Goal: Task Accomplishment & Management: Use online tool/utility

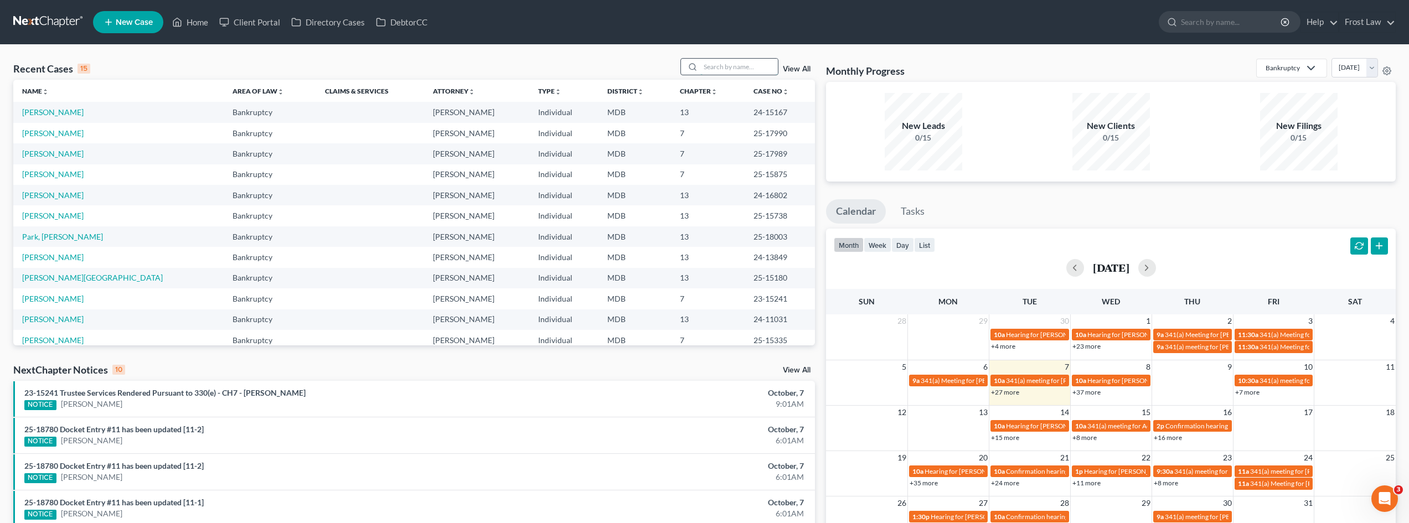
click at [737, 65] on input "search" at bounding box center [738, 67] width 77 height 16
type input "[PERSON_NAME]"
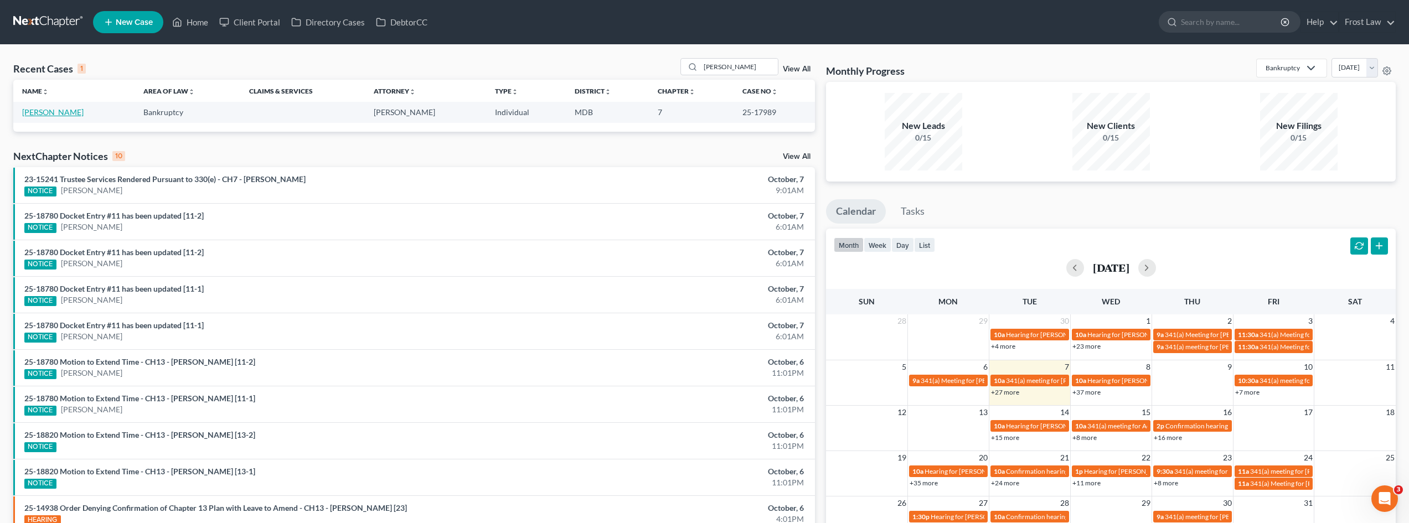
click at [60, 108] on link "[PERSON_NAME]" at bounding box center [52, 111] width 61 height 9
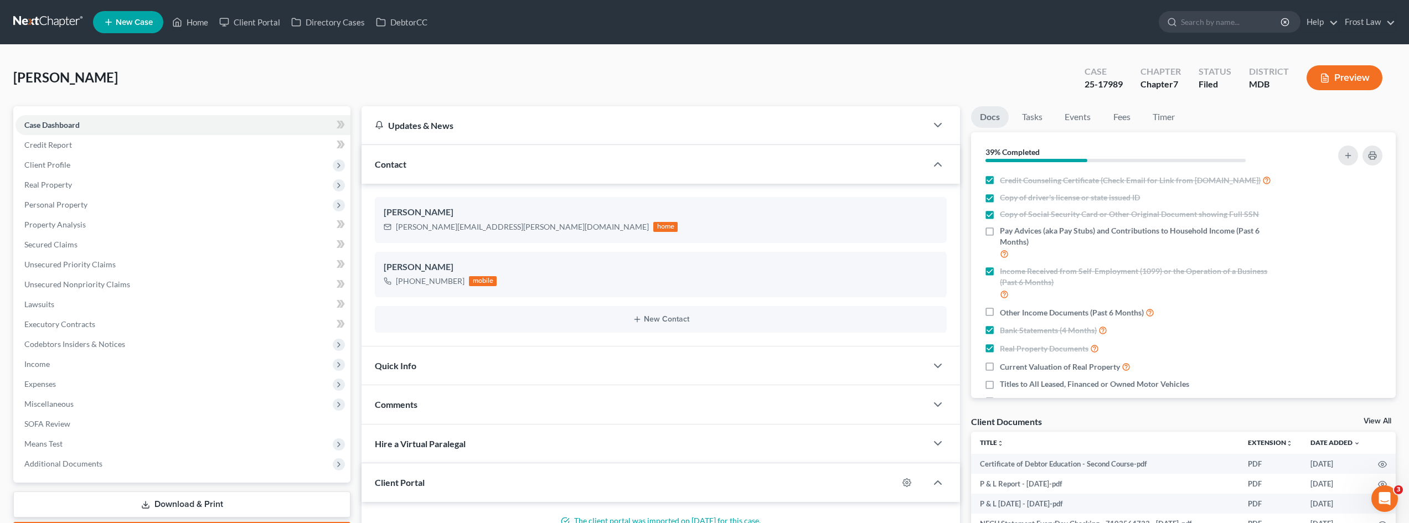
click at [64, 19] on link at bounding box center [48, 22] width 71 height 20
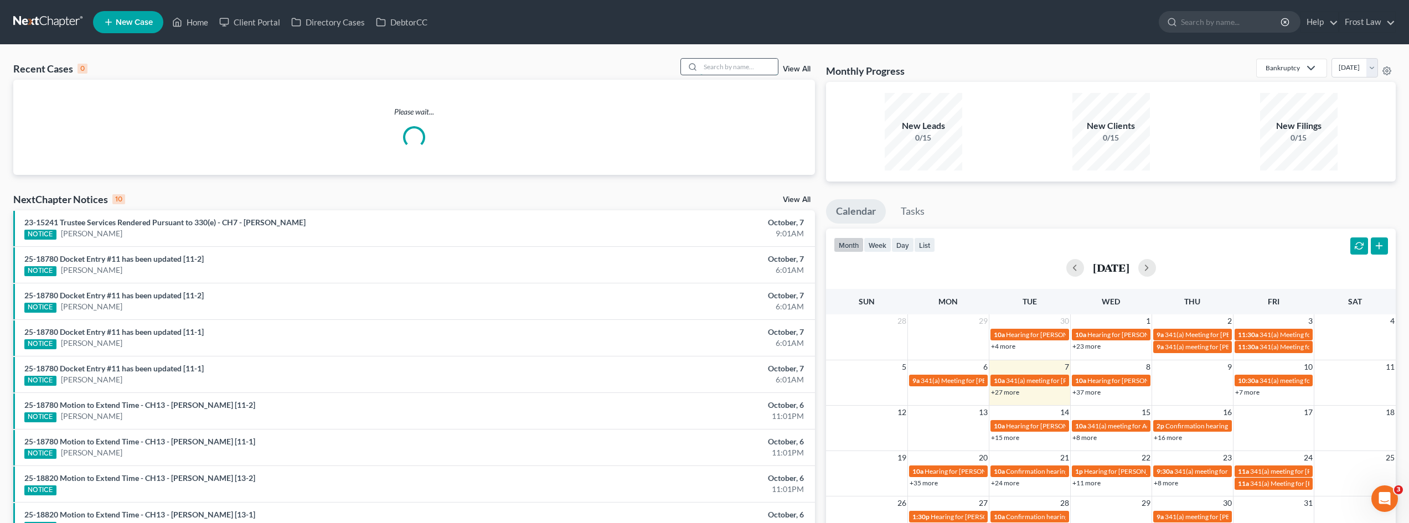
click at [713, 65] on input "search" at bounding box center [738, 67] width 77 height 16
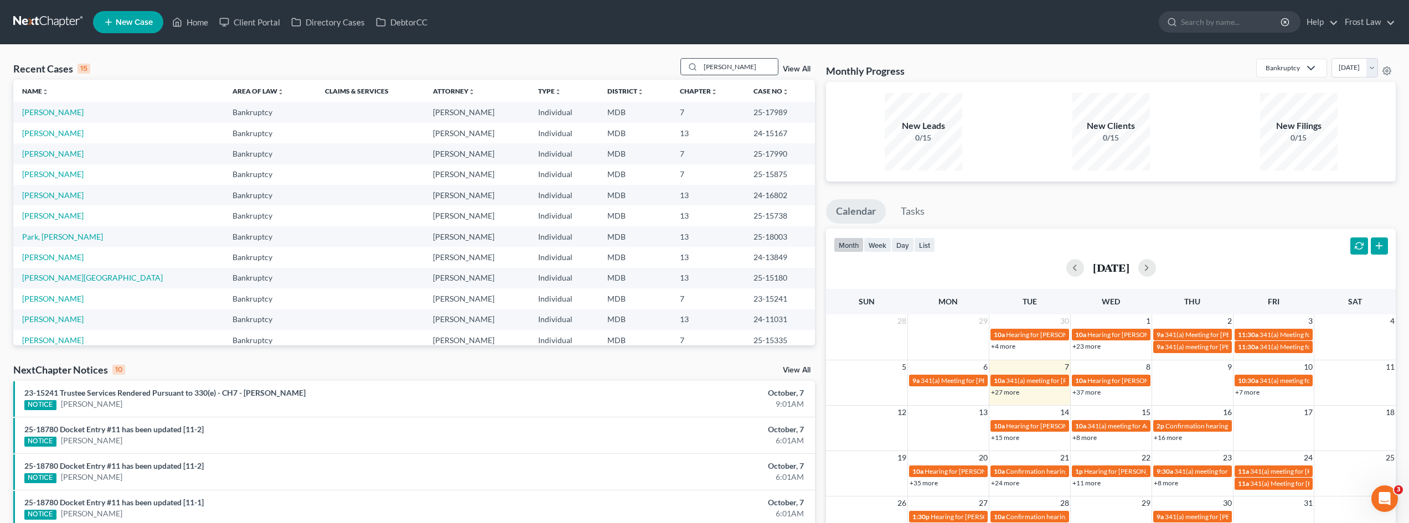
type input "bobbit"
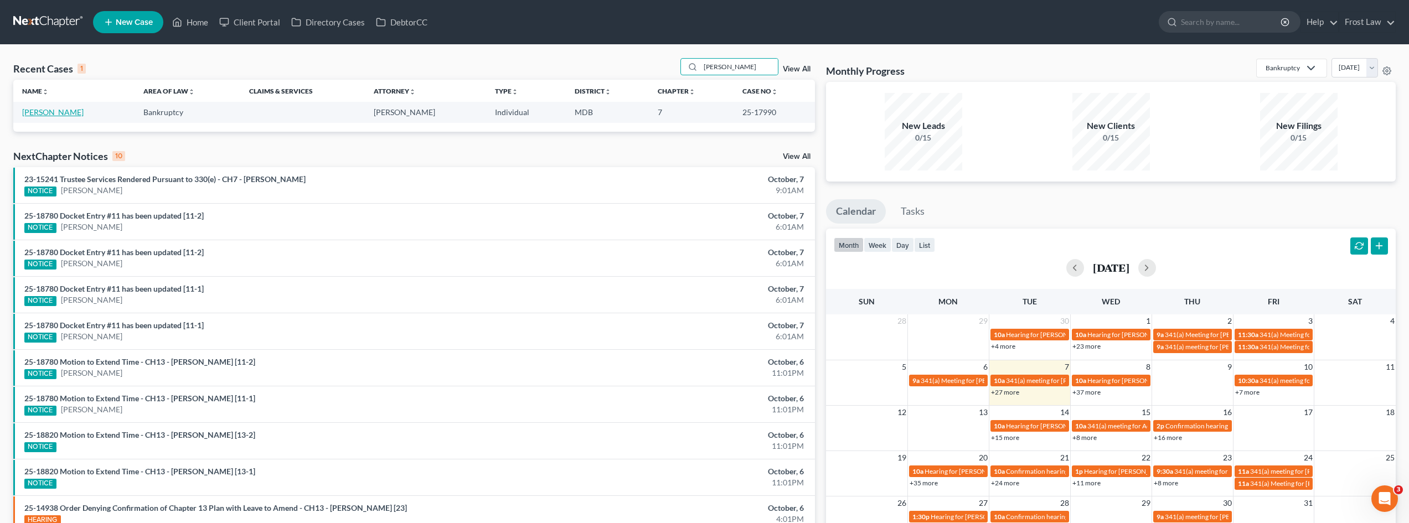
click at [60, 108] on link "[PERSON_NAME]" at bounding box center [52, 111] width 61 height 9
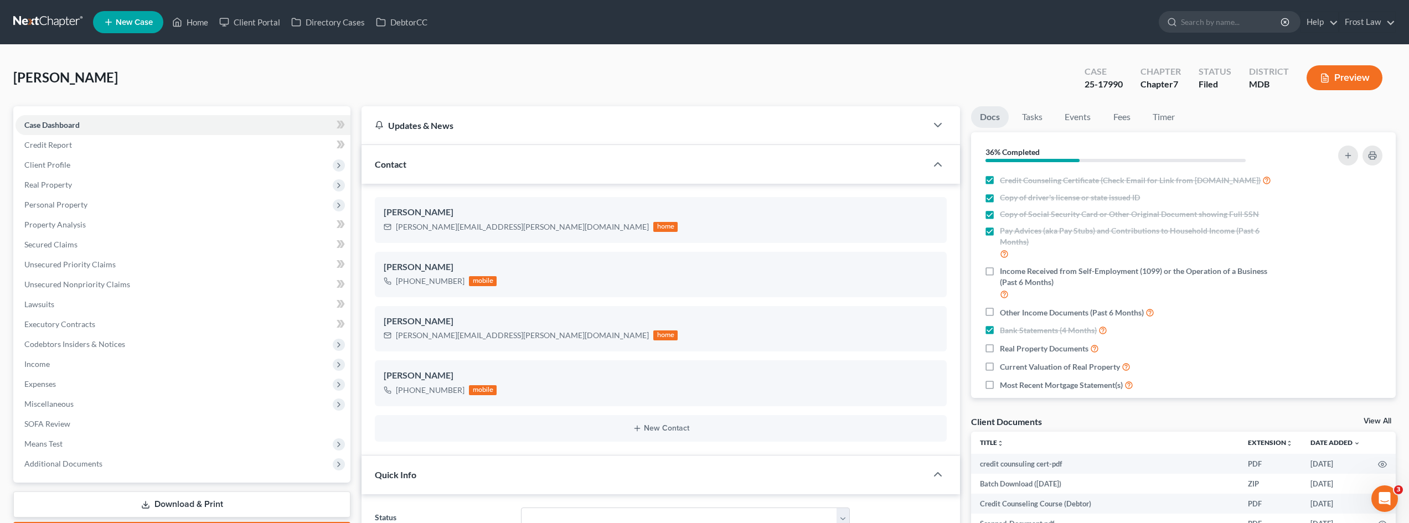
click at [63, 19] on link at bounding box center [48, 22] width 71 height 20
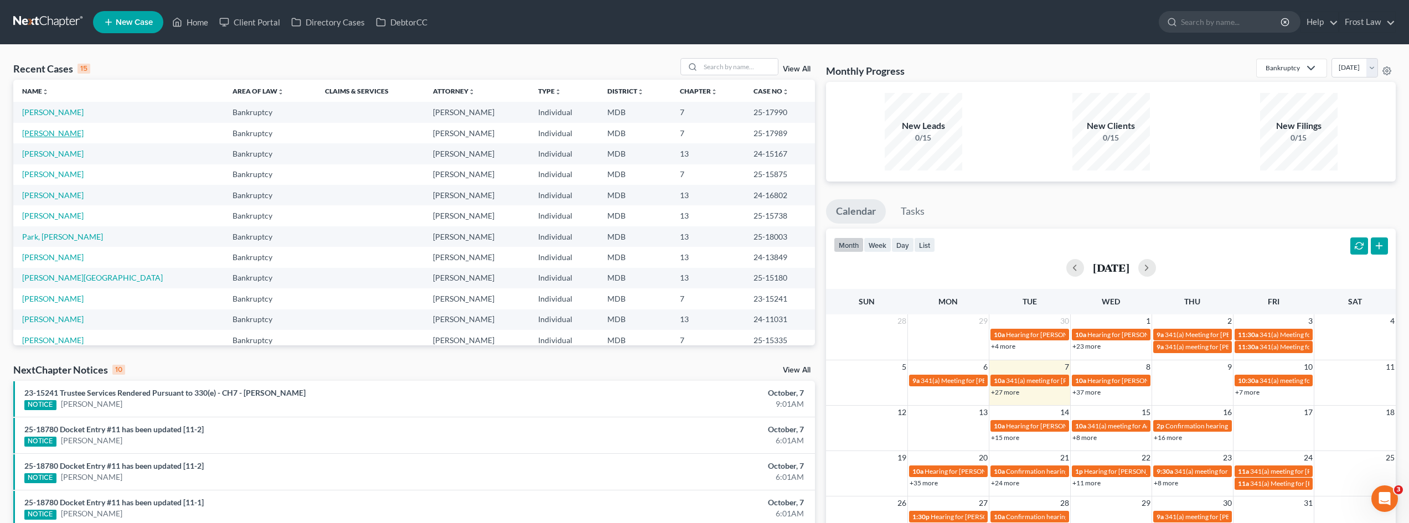
click at [60, 135] on link "[PERSON_NAME]" at bounding box center [52, 132] width 61 height 9
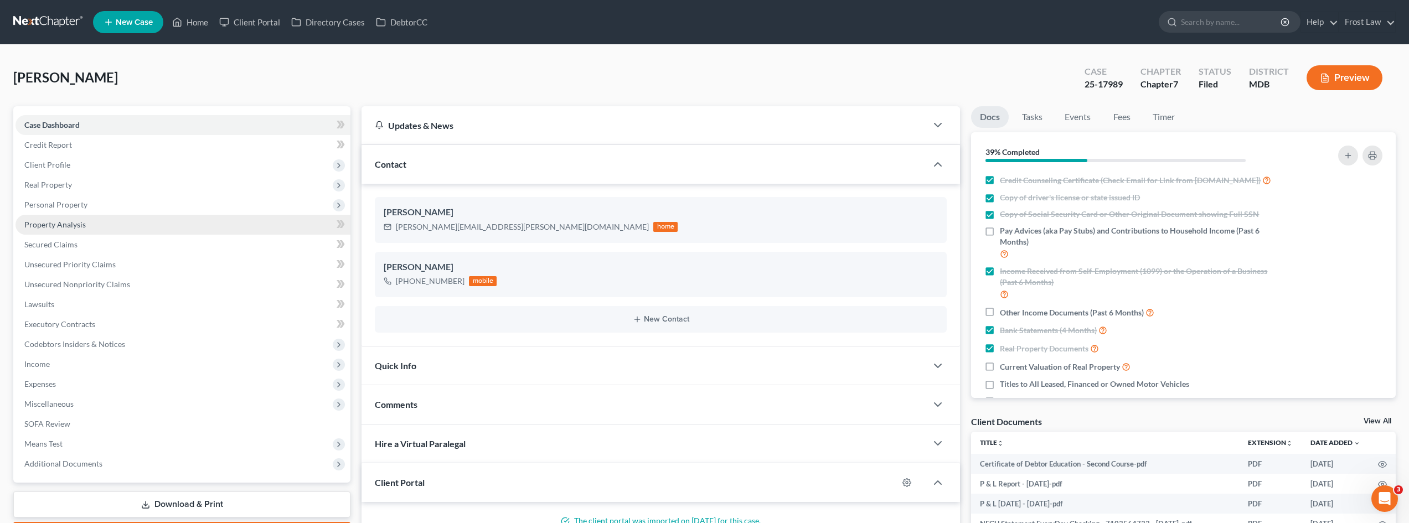
click at [88, 221] on link "Property Analysis" at bounding box center [182, 225] width 335 height 20
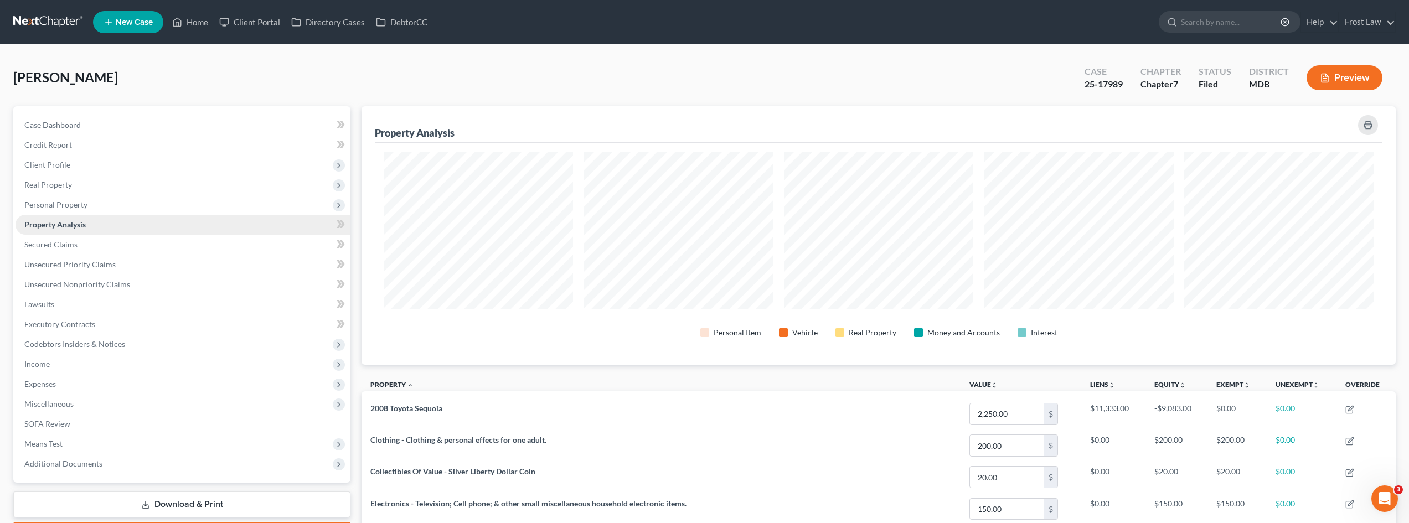
scroll to position [259, 1034]
click at [79, 424] on link "SOFA Review" at bounding box center [182, 424] width 335 height 20
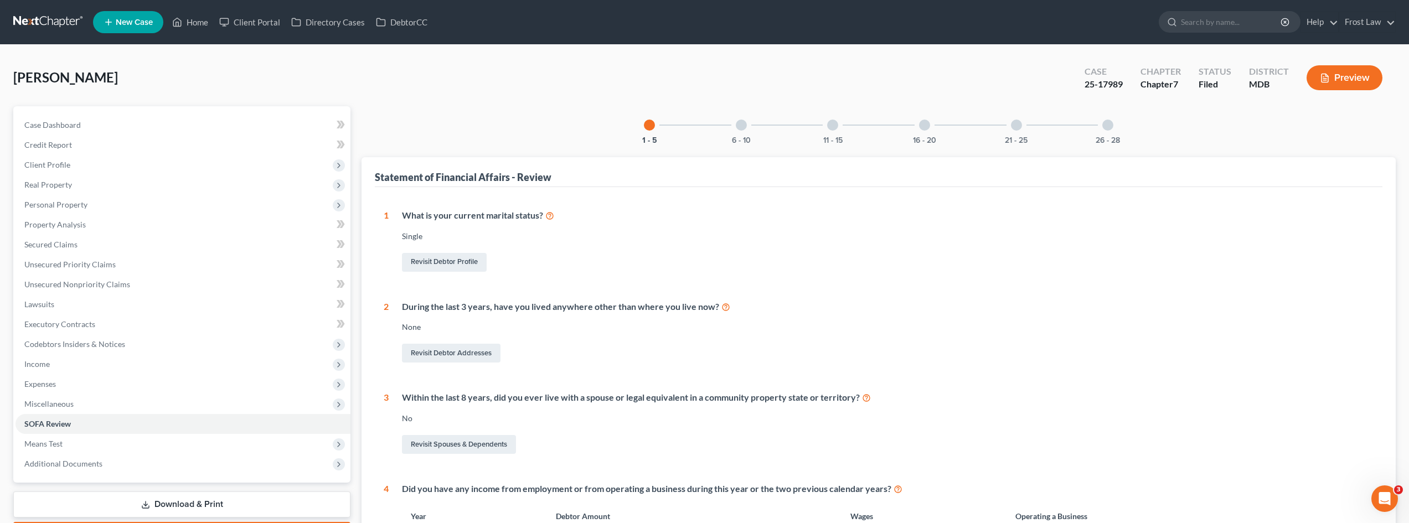
click at [1011, 122] on div "21 - 25" at bounding box center [1016, 125] width 38 height 38
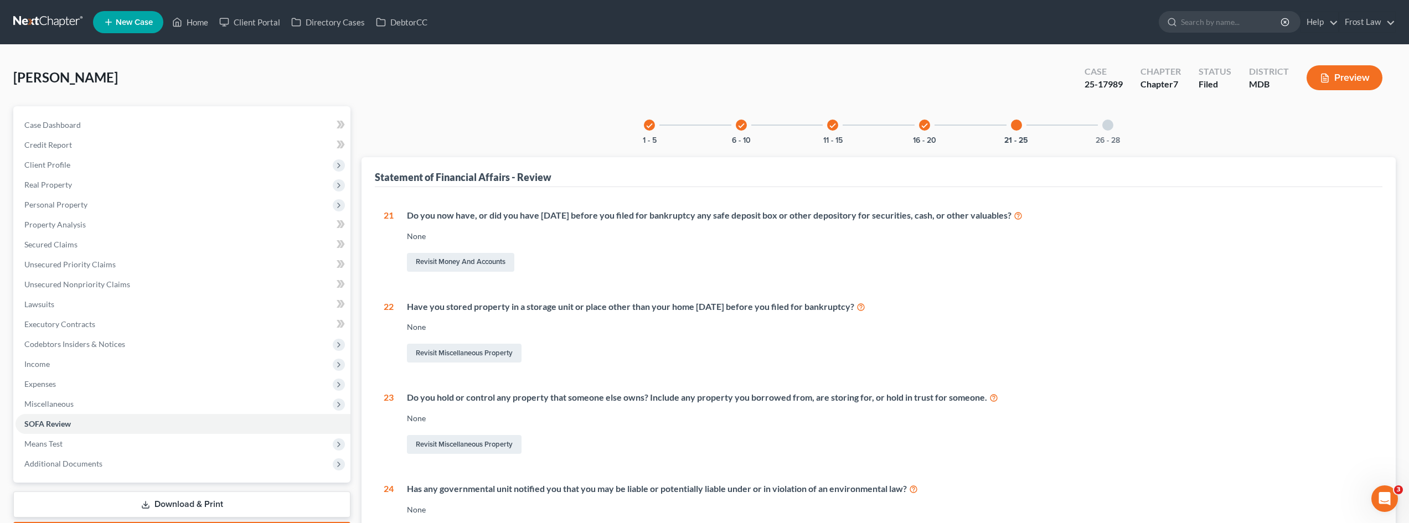
click at [1107, 122] on div at bounding box center [1107, 125] width 11 height 11
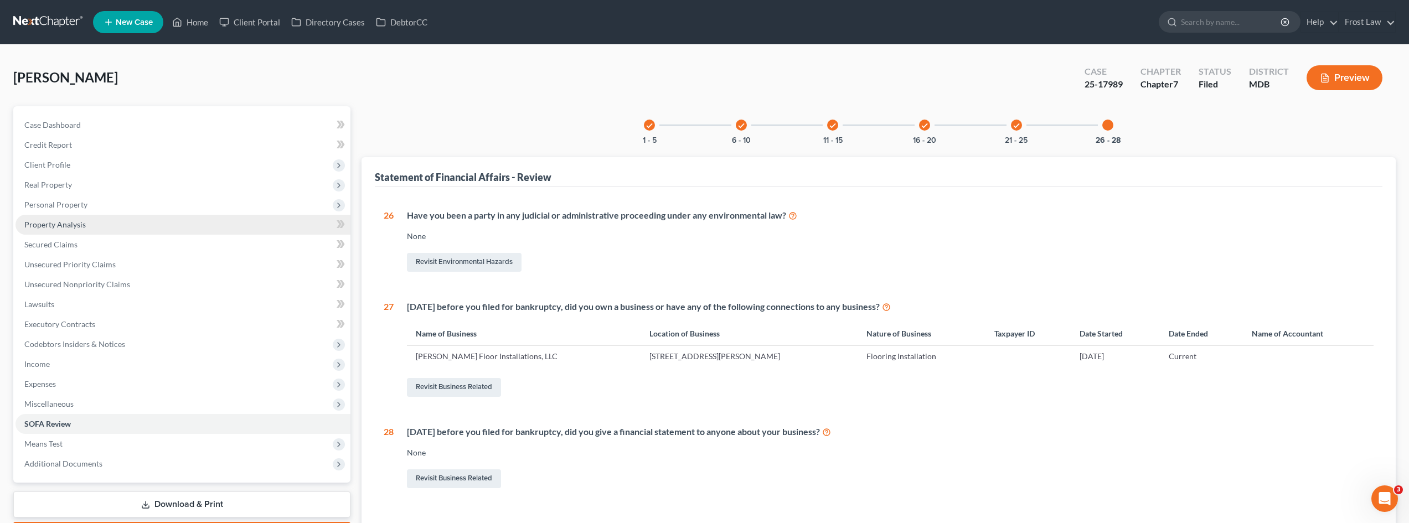
click at [68, 230] on link "Property Analysis" at bounding box center [182, 225] width 335 height 20
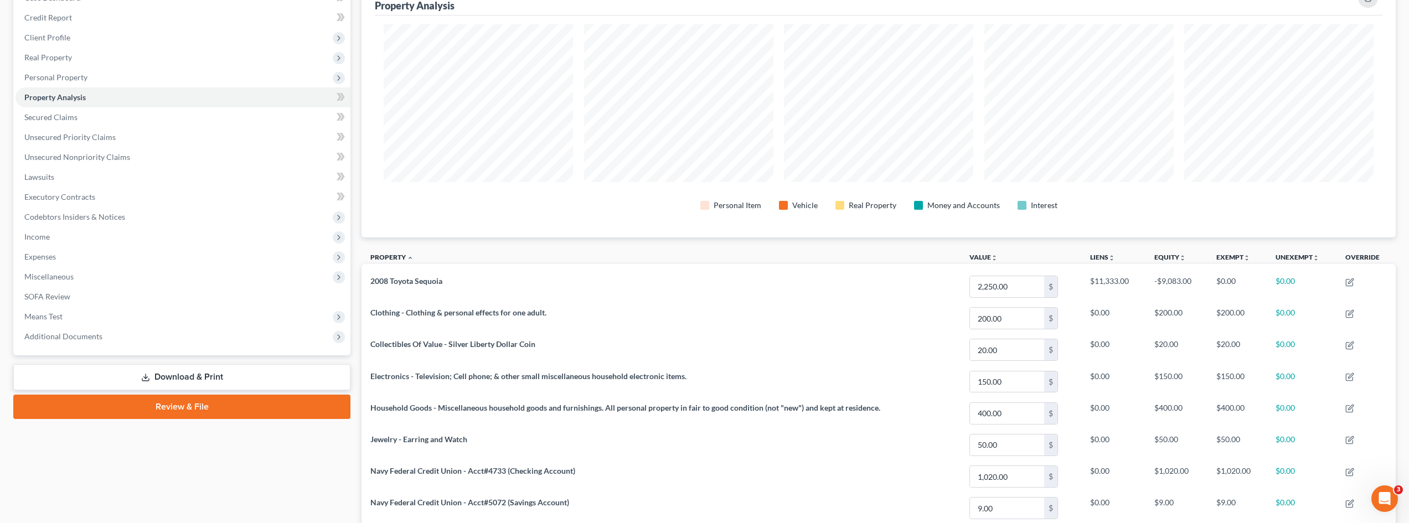
scroll to position [111, 0]
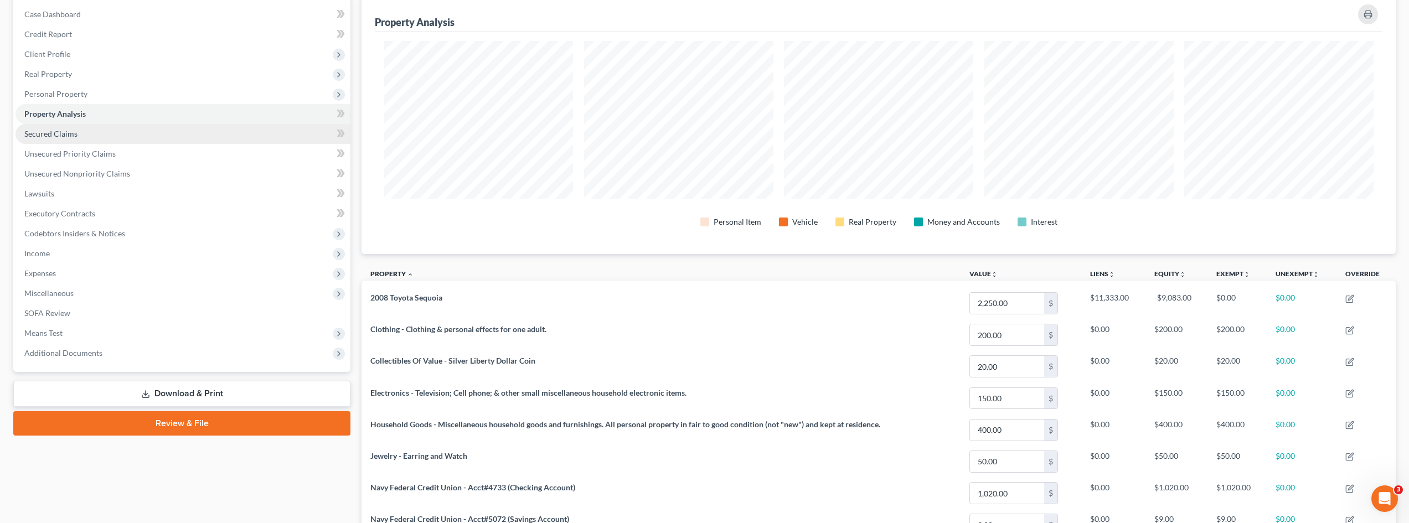
click at [110, 132] on link "Secured Claims" at bounding box center [182, 134] width 335 height 20
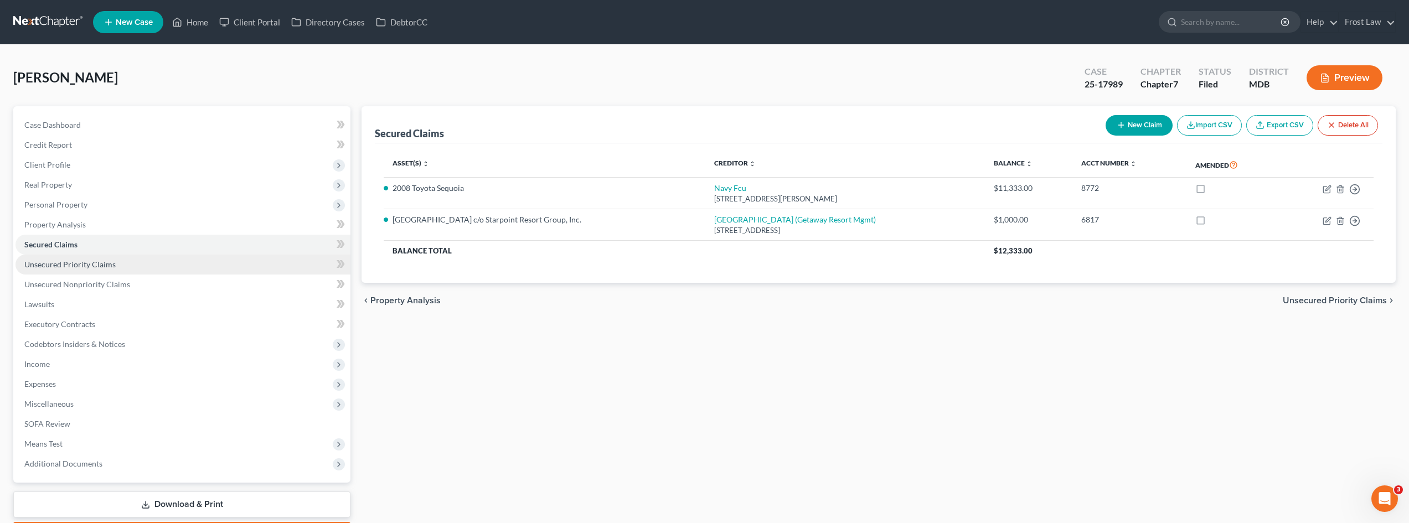
click at [111, 260] on span "Unsecured Priority Claims" at bounding box center [69, 264] width 91 height 9
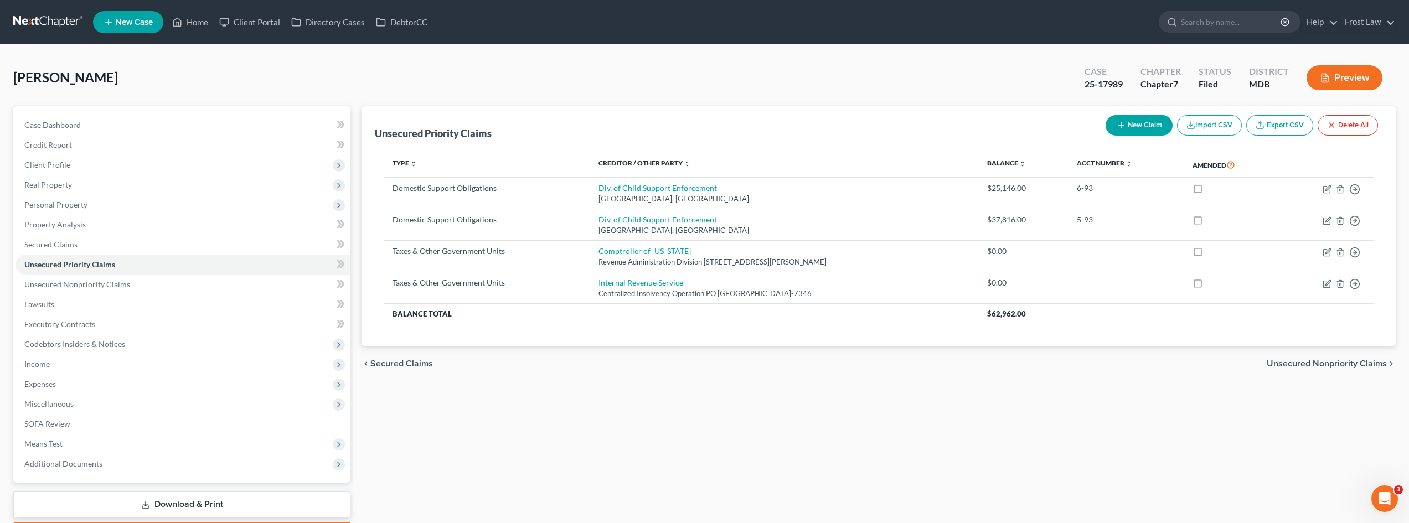
click at [67, 25] on link at bounding box center [48, 22] width 71 height 20
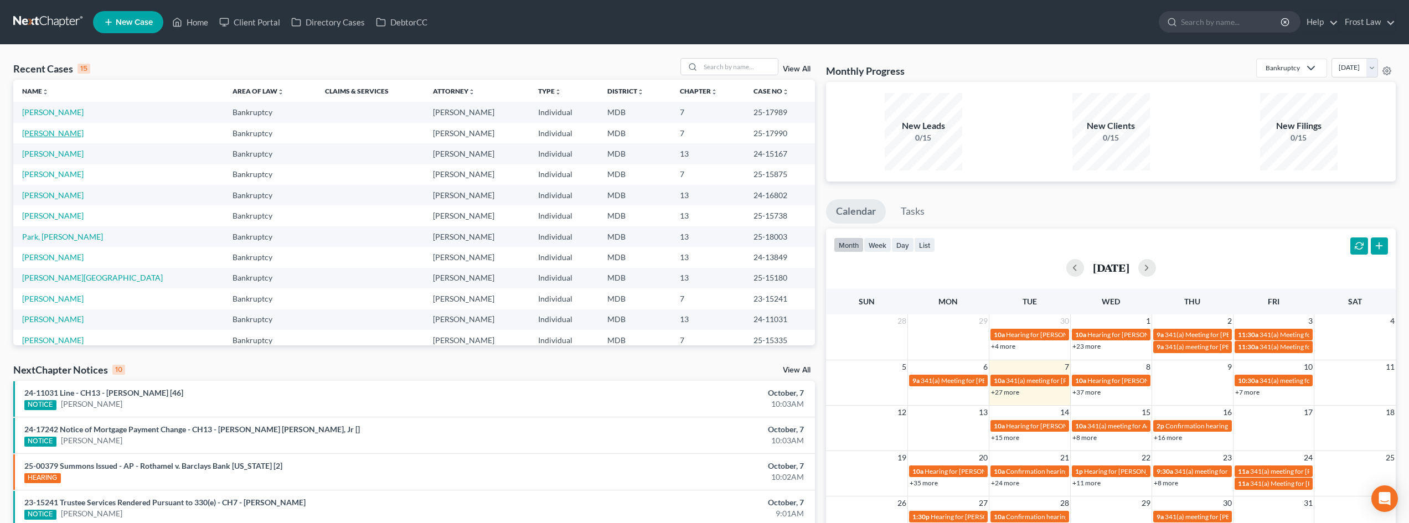
click at [60, 135] on link "[PERSON_NAME]" at bounding box center [52, 132] width 61 height 9
select select "2"
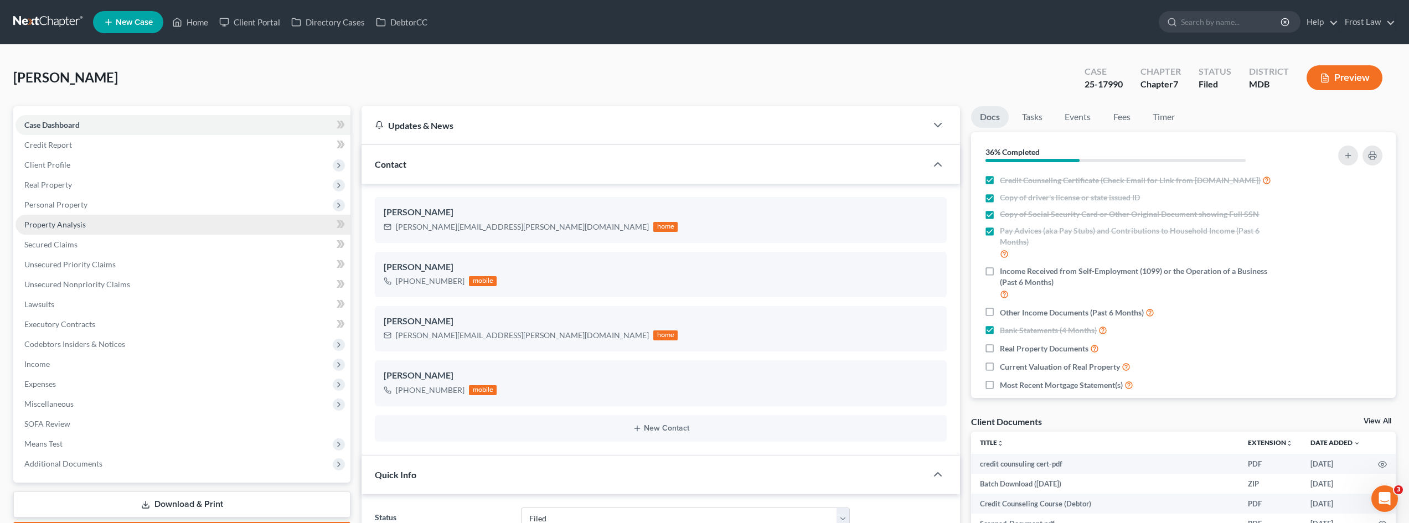
click at [106, 220] on link "Property Analysis" at bounding box center [182, 225] width 335 height 20
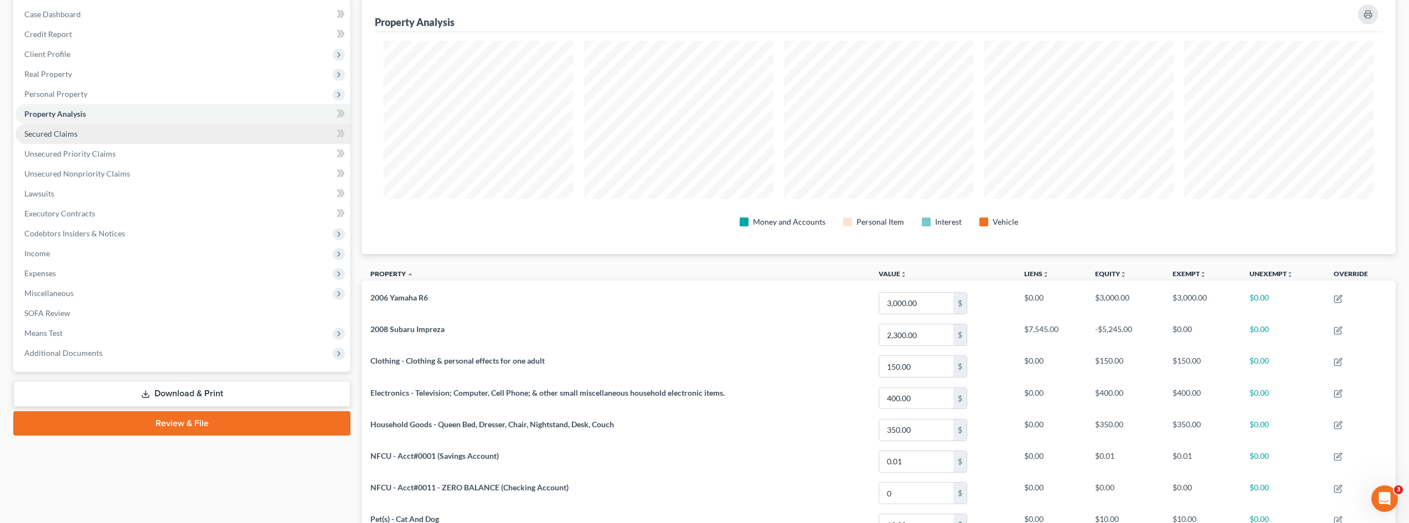
click at [71, 128] on link "Secured Claims" at bounding box center [182, 134] width 335 height 20
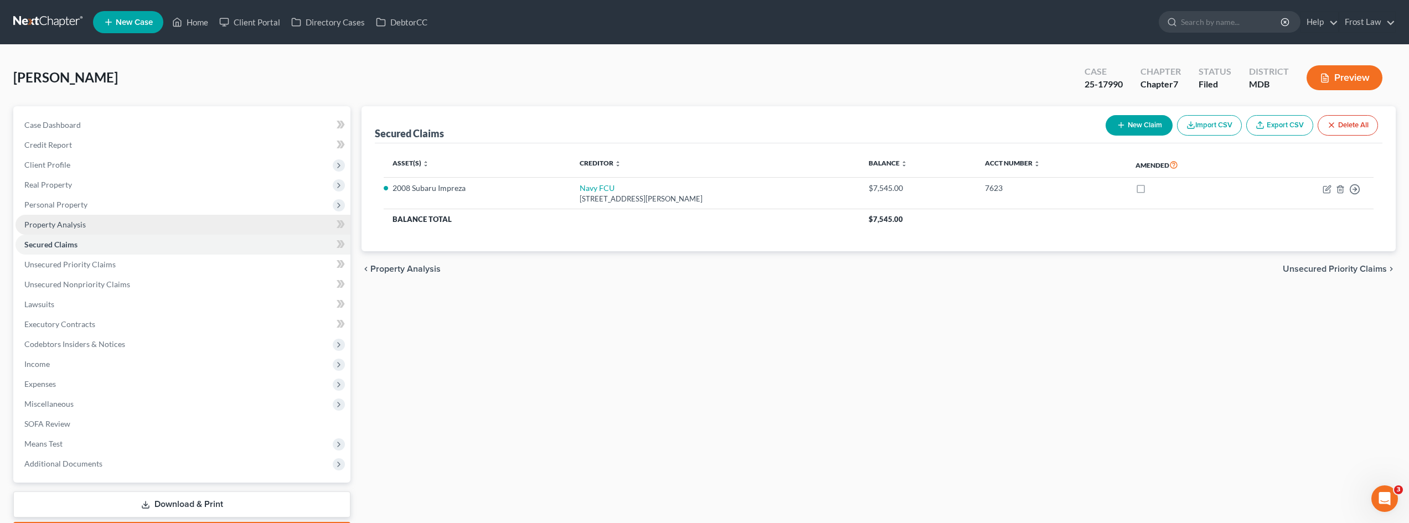
click at [61, 228] on span "Property Analysis" at bounding box center [54, 224] width 61 height 9
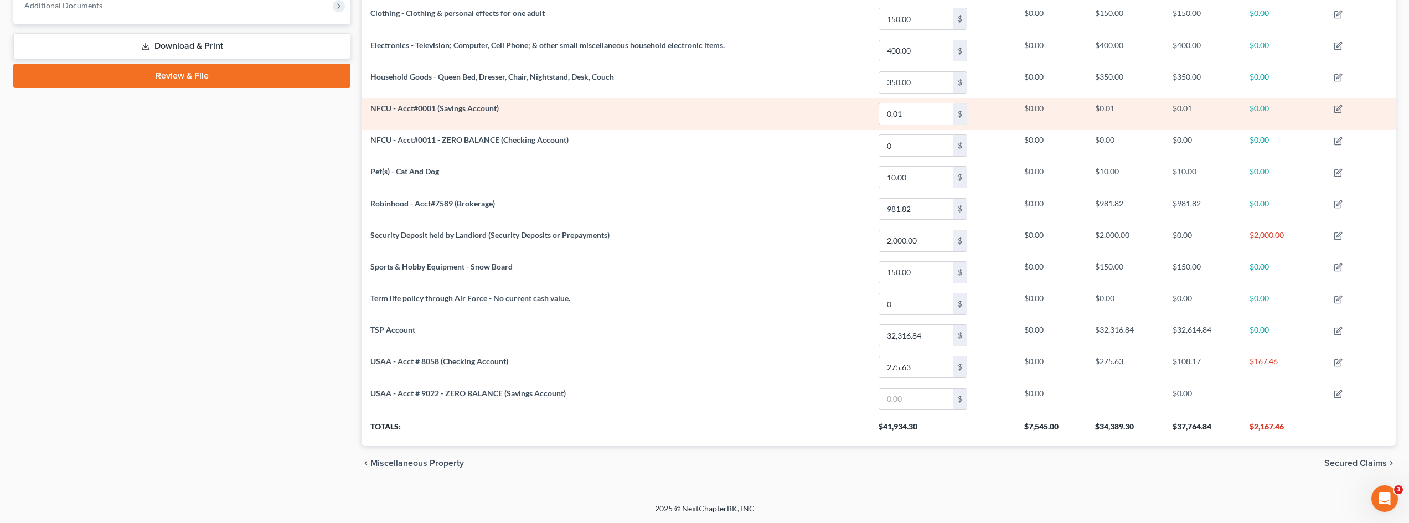
scroll to position [348, 0]
